Goal: Information Seeking & Learning: Check status

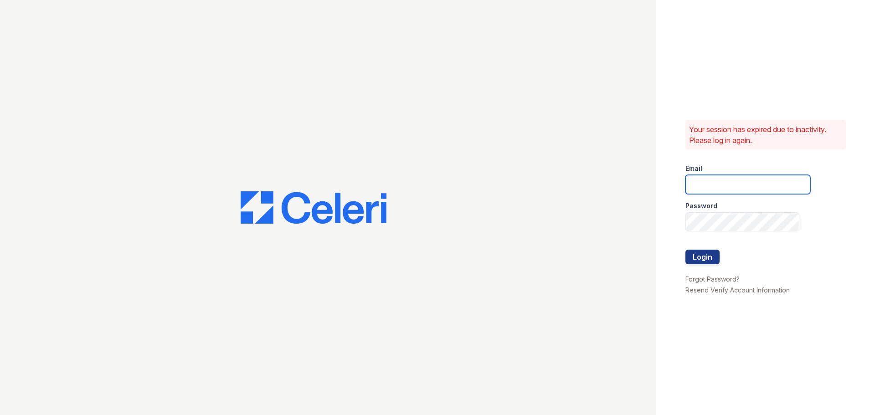
click at [716, 175] on input "email" at bounding box center [747, 184] width 125 height 19
type input "[EMAIL_ADDRESS][DOMAIN_NAME]"
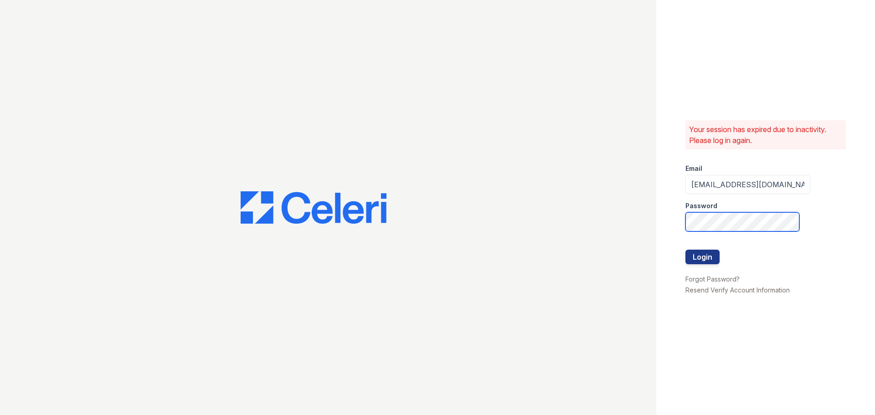
click at [685, 250] on button "Login" at bounding box center [702, 257] width 34 height 15
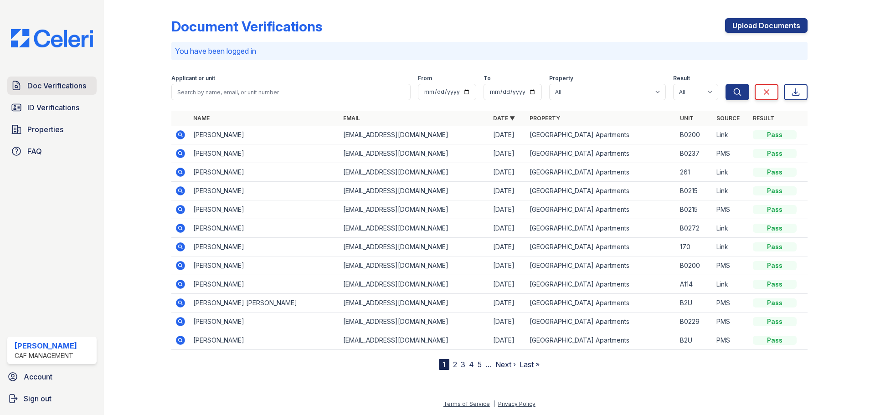
click at [51, 81] on span "Doc Verifications" at bounding box center [56, 85] width 59 height 11
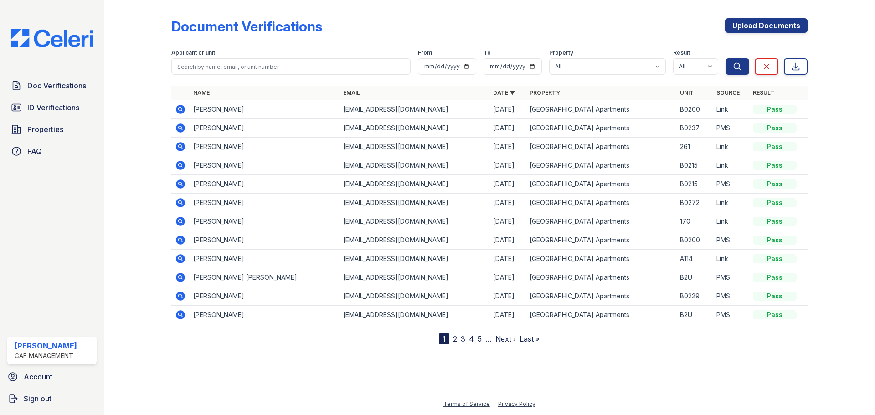
click at [452, 339] on nav "1 2 3 4 5 … Next › Last »" at bounding box center [489, 339] width 101 height 11
click at [453, 338] on link "2" at bounding box center [455, 338] width 4 height 9
click at [180, 147] on icon at bounding box center [180, 146] width 2 height 2
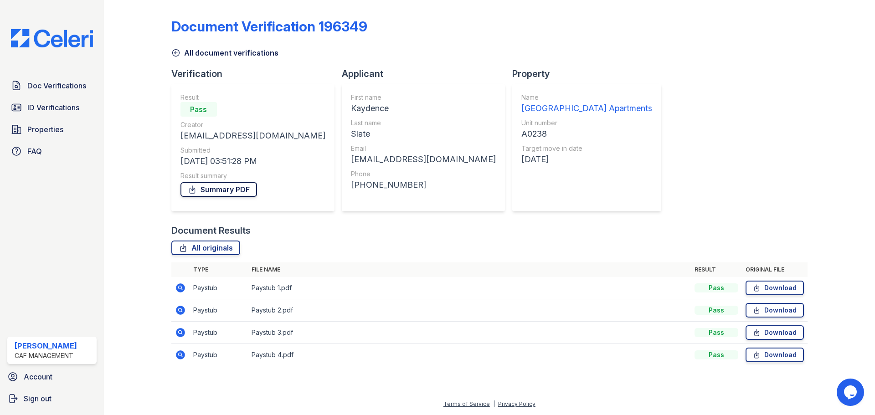
click at [240, 191] on link "Summary PDF" at bounding box center [218, 189] width 77 height 15
click at [70, 112] on span "ID Verifications" at bounding box center [53, 107] width 52 height 11
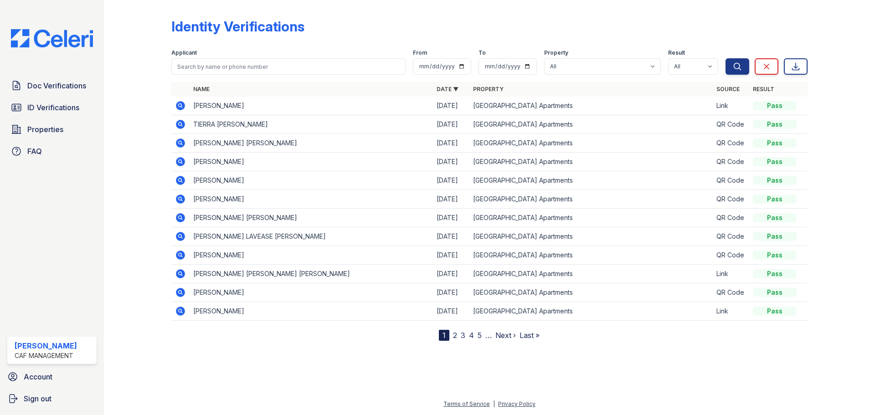
click at [455, 335] on link "2" at bounding box center [455, 335] width 4 height 9
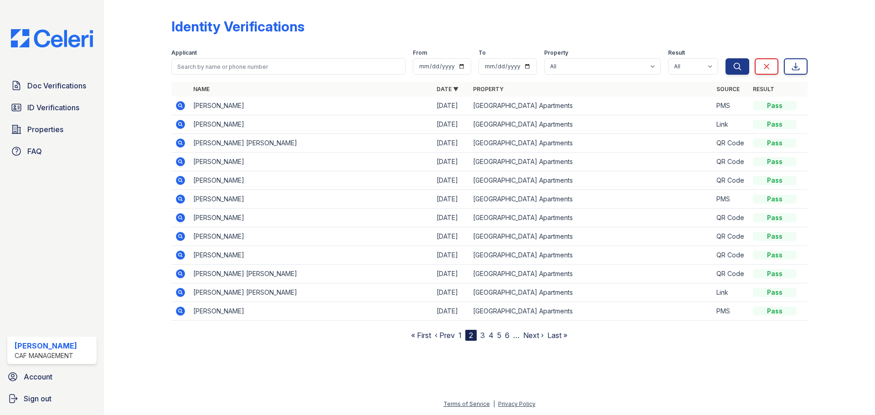
click at [460, 334] on link "1" at bounding box center [459, 335] width 3 height 9
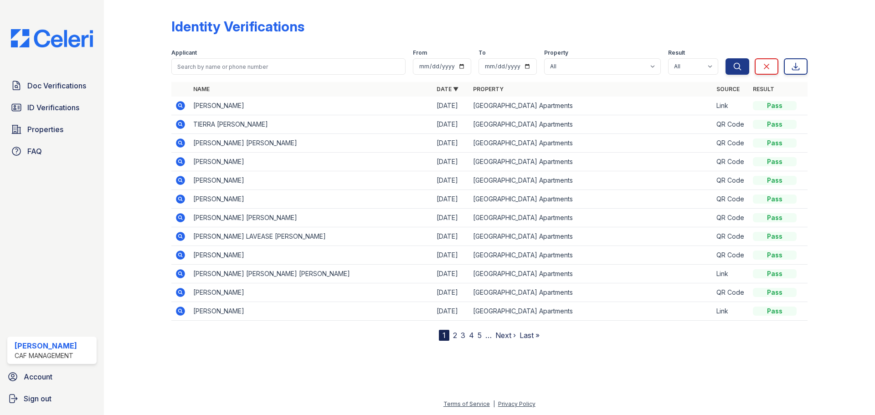
click at [454, 335] on link "2" at bounding box center [455, 335] width 4 height 9
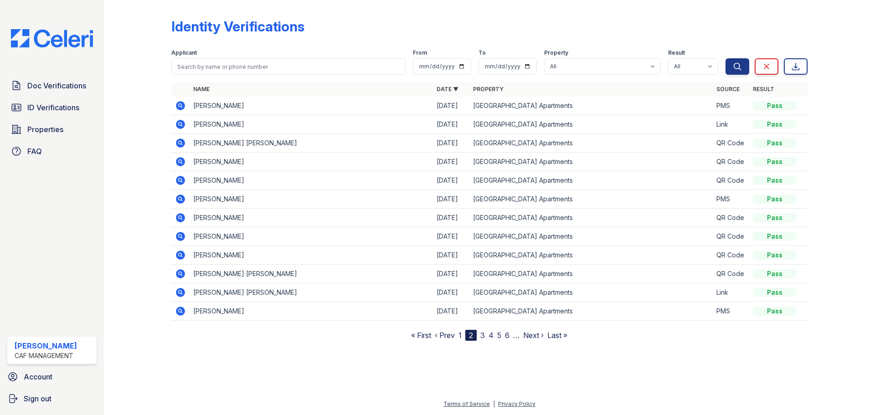
click at [482, 336] on link "3" at bounding box center [482, 335] width 5 height 9
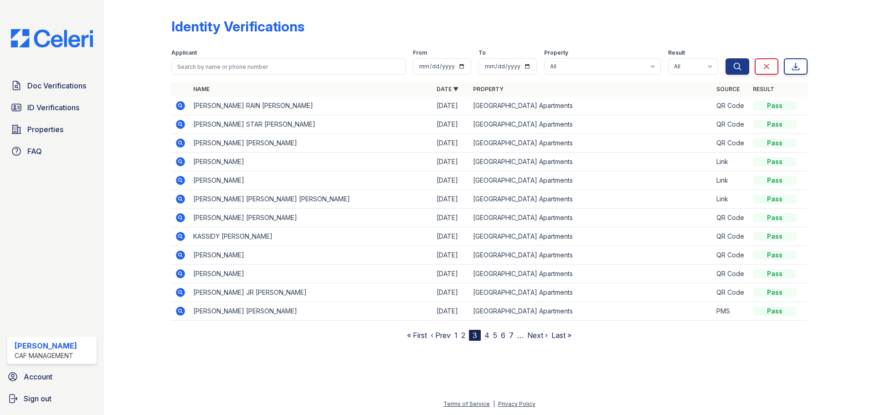
click at [465, 337] on link "2" at bounding box center [463, 335] width 4 height 9
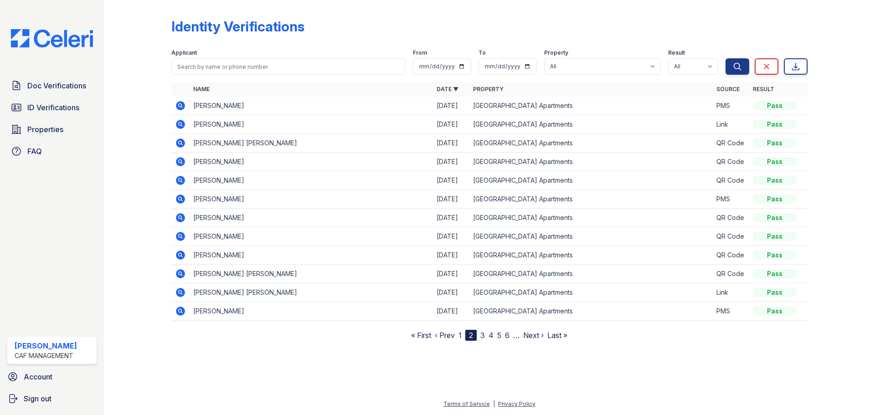
click at [459, 337] on link "1" at bounding box center [459, 335] width 3 height 9
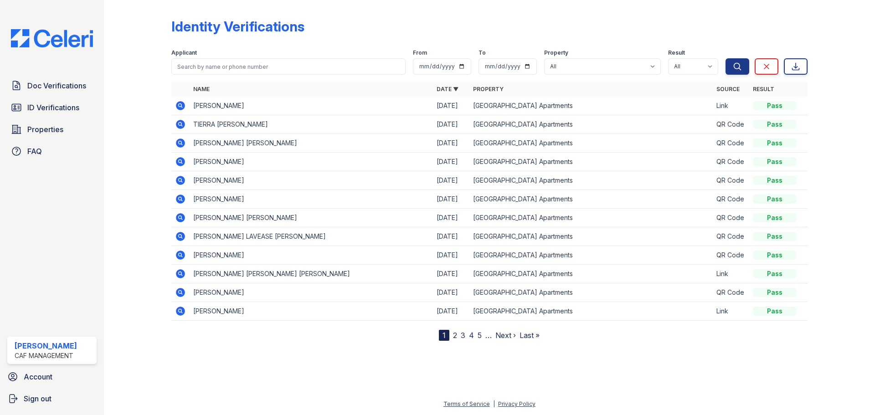
click at [470, 336] on link "4" at bounding box center [471, 335] width 5 height 9
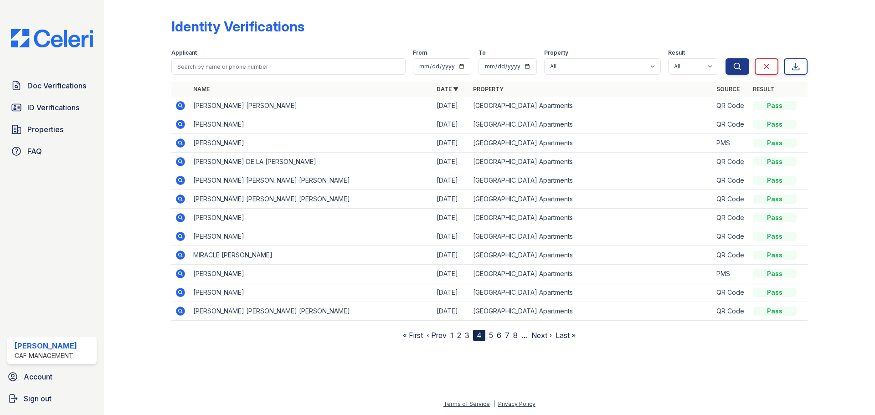
click at [468, 336] on link "3" at bounding box center [467, 335] width 5 height 9
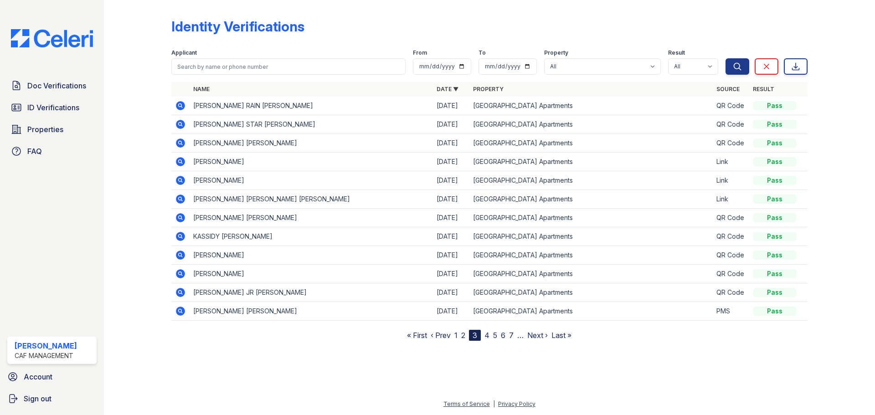
click at [466, 336] on nav "« First ‹ Prev 1 2 3 4 5 6 7 … Next › Last »" at bounding box center [489, 335] width 164 height 11
click at [465, 336] on link "2" at bounding box center [463, 335] width 4 height 9
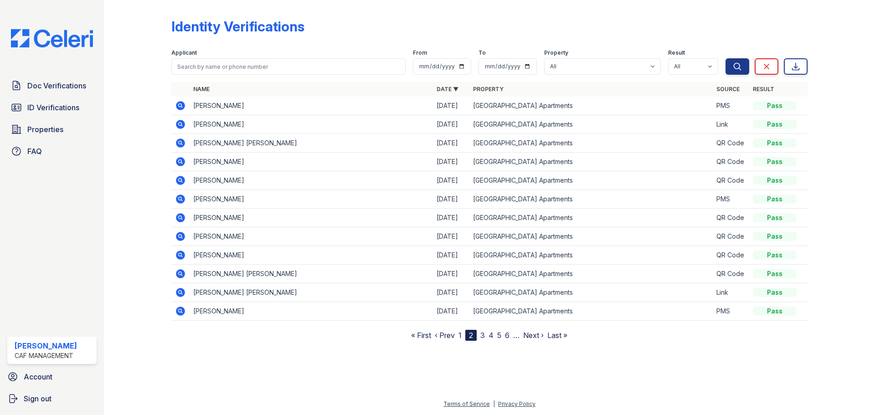
click at [460, 336] on link "1" at bounding box center [459, 335] width 3 height 9
